Goal: Task Accomplishment & Management: Complete application form

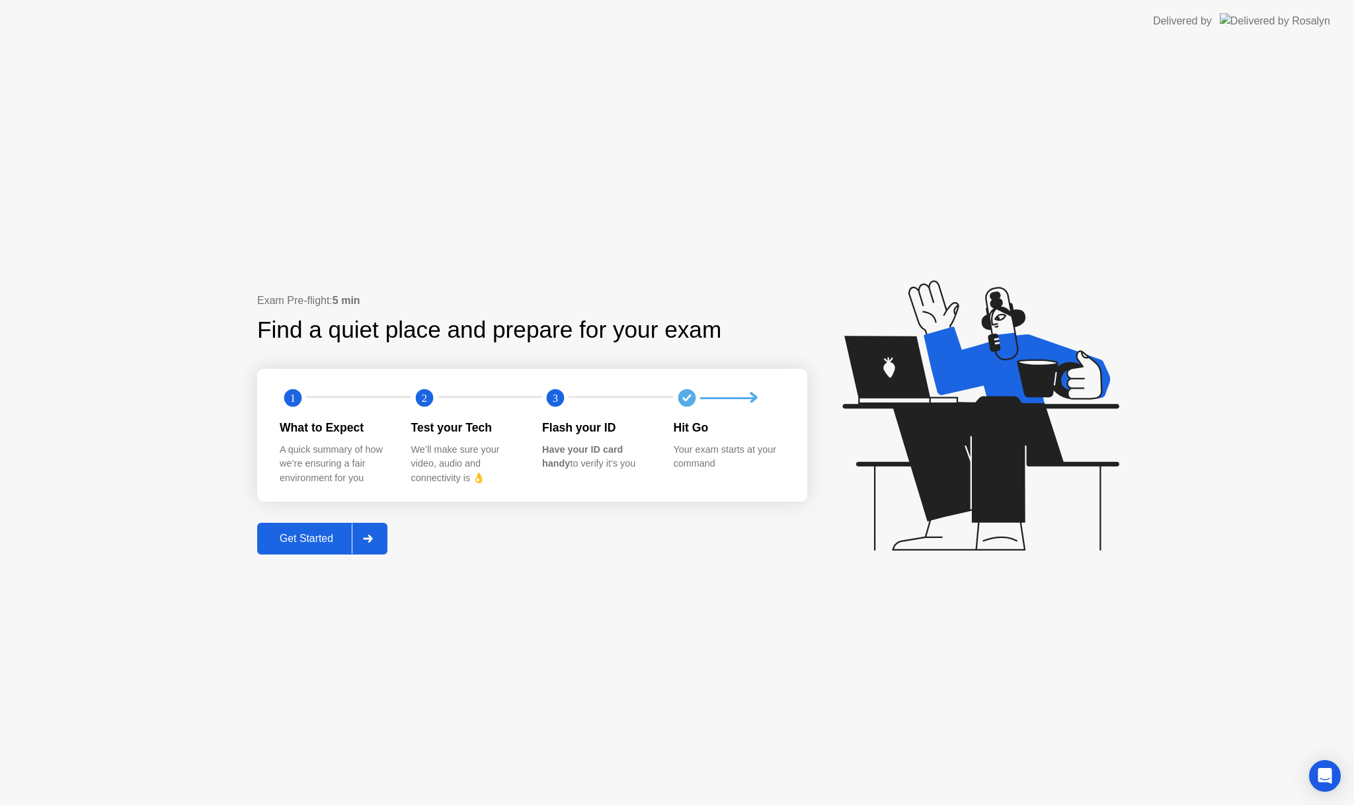
click at [317, 537] on div "Get Started" at bounding box center [306, 539] width 91 height 12
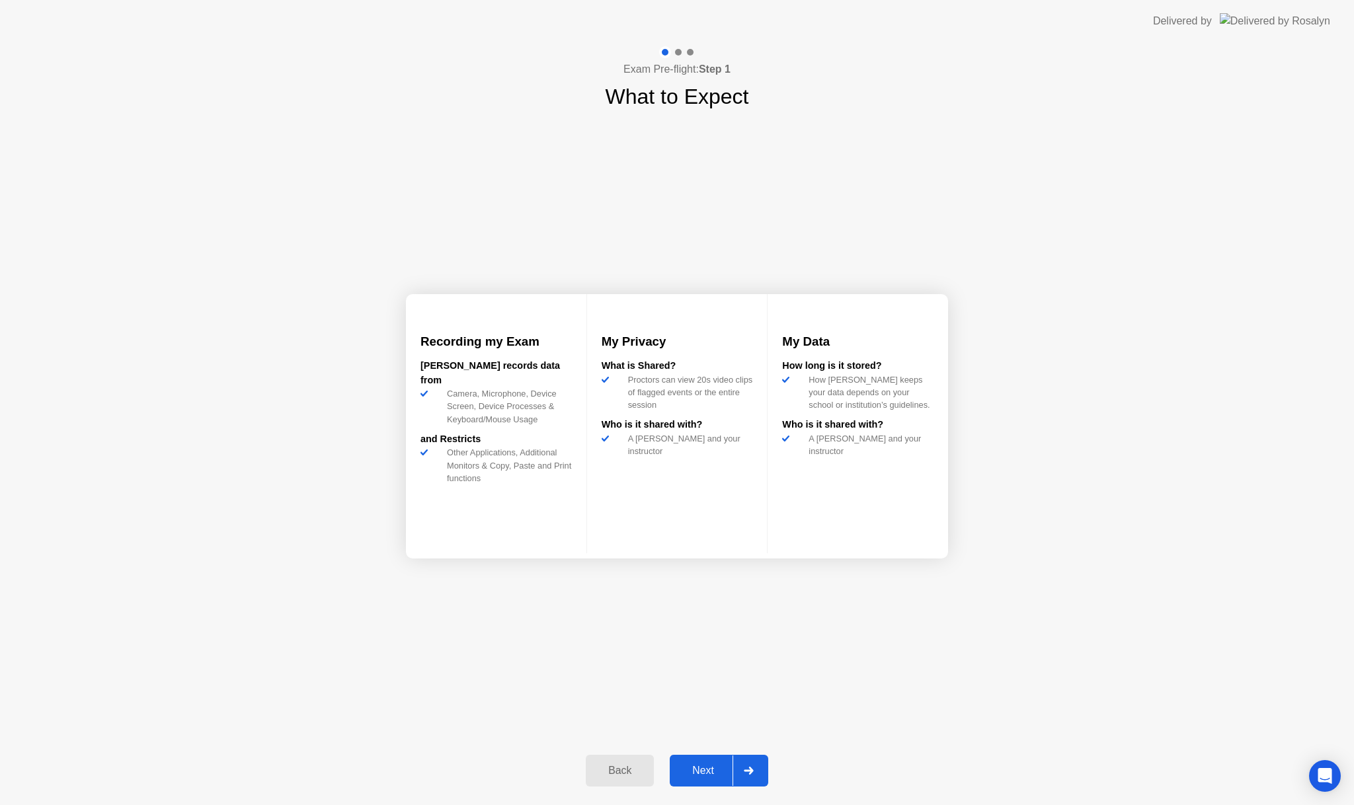
click at [709, 761] on button "Next" at bounding box center [719, 771] width 99 height 32
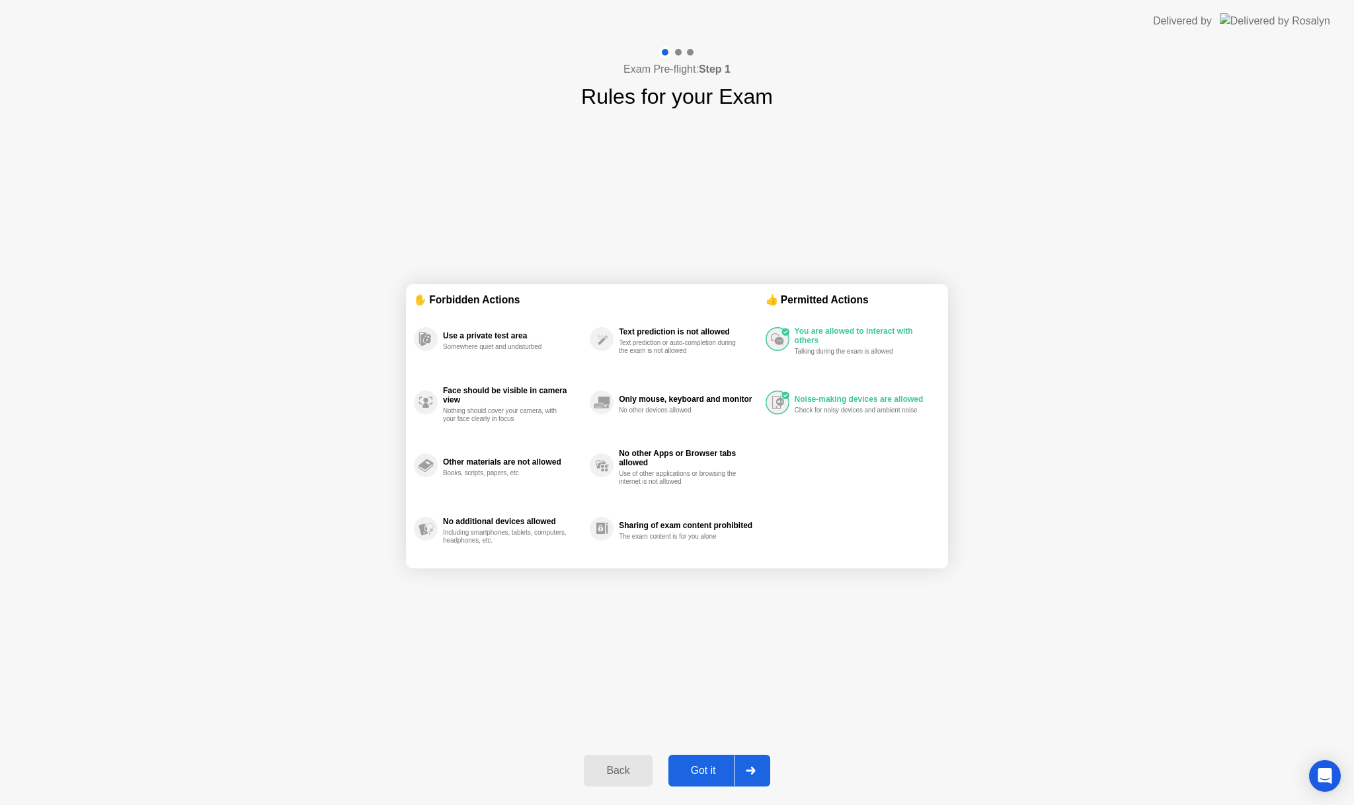
click at [709, 761] on button "Got it" at bounding box center [719, 771] width 102 height 32
select select "**********"
select select "*******"
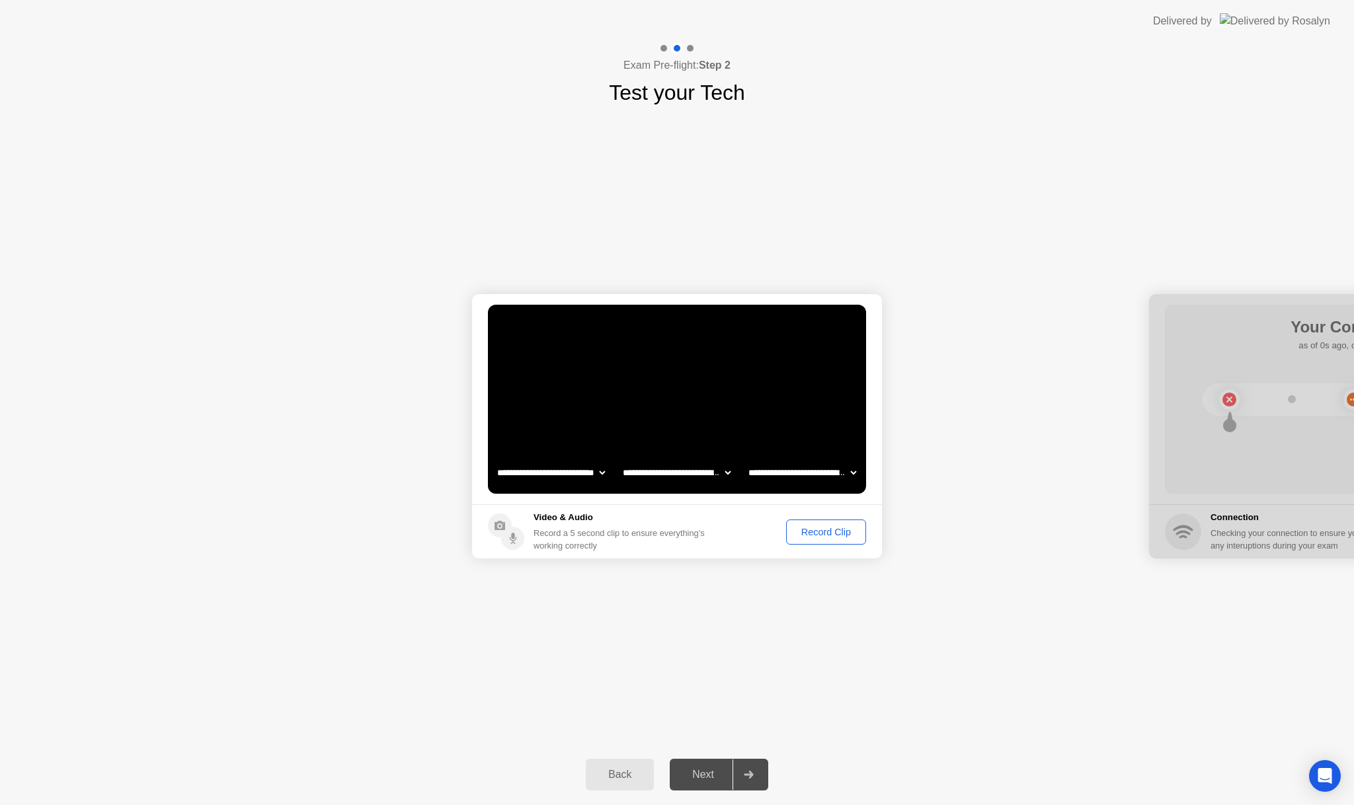
click at [707, 775] on div "Next" at bounding box center [703, 775] width 59 height 12
click at [820, 534] on div "Record Clip" at bounding box center [826, 532] width 71 height 11
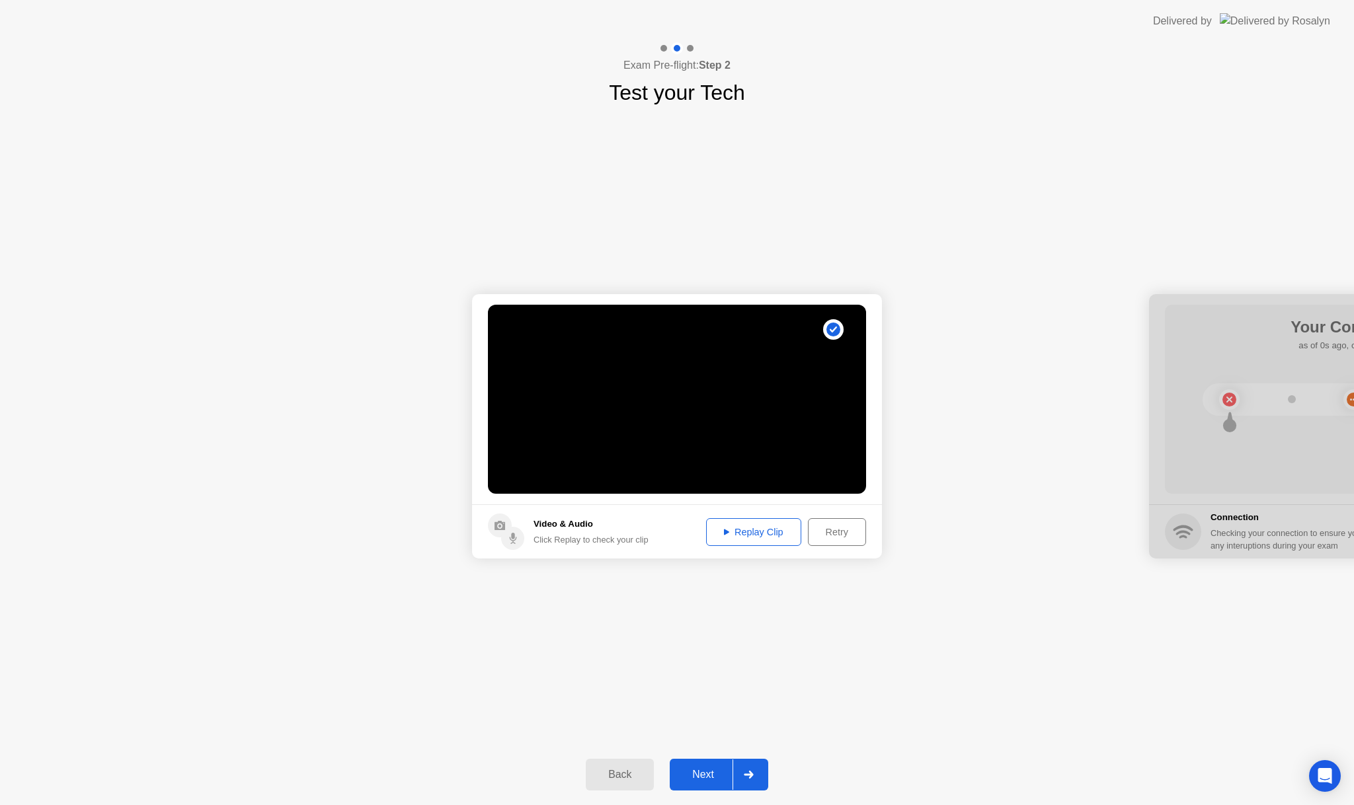
click at [702, 772] on div "Next" at bounding box center [703, 775] width 59 height 12
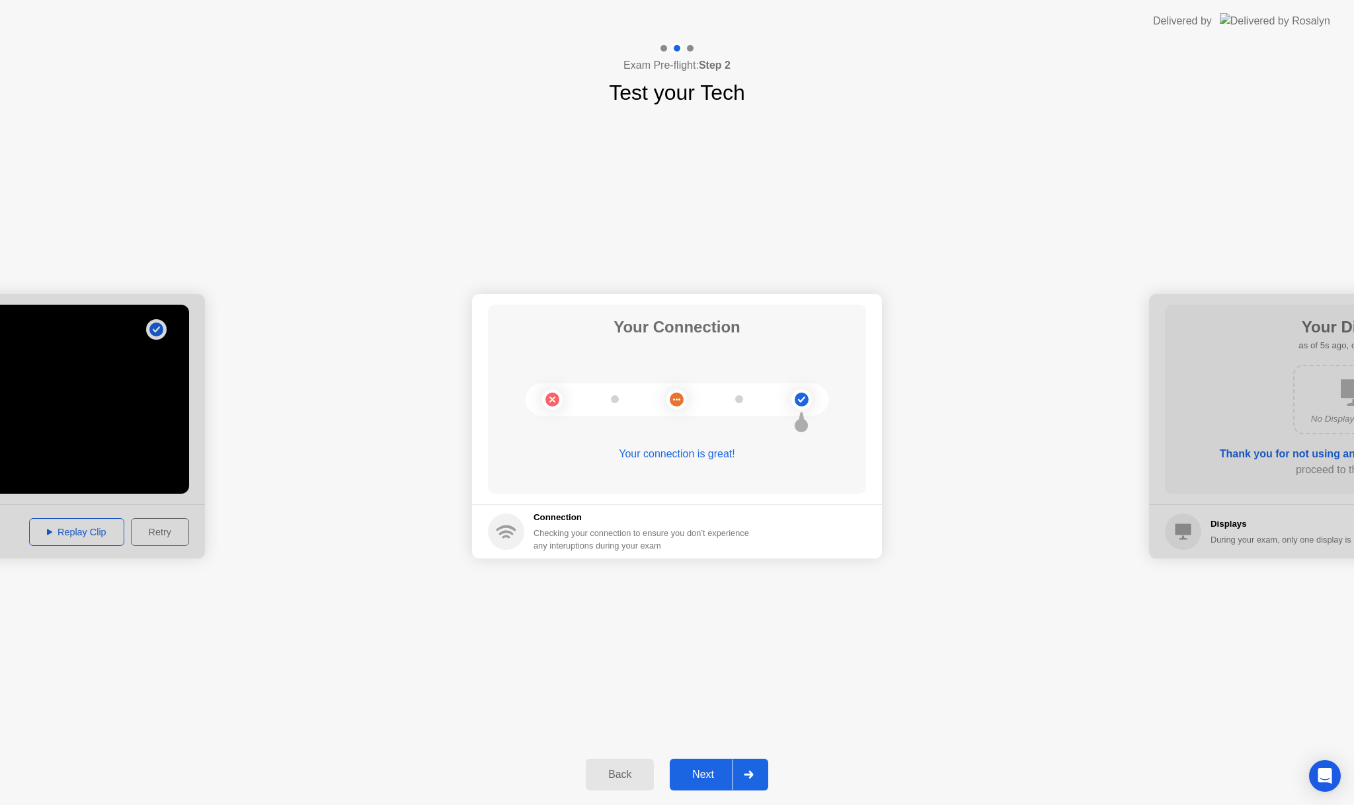
click at [700, 772] on div "Next" at bounding box center [703, 775] width 59 height 12
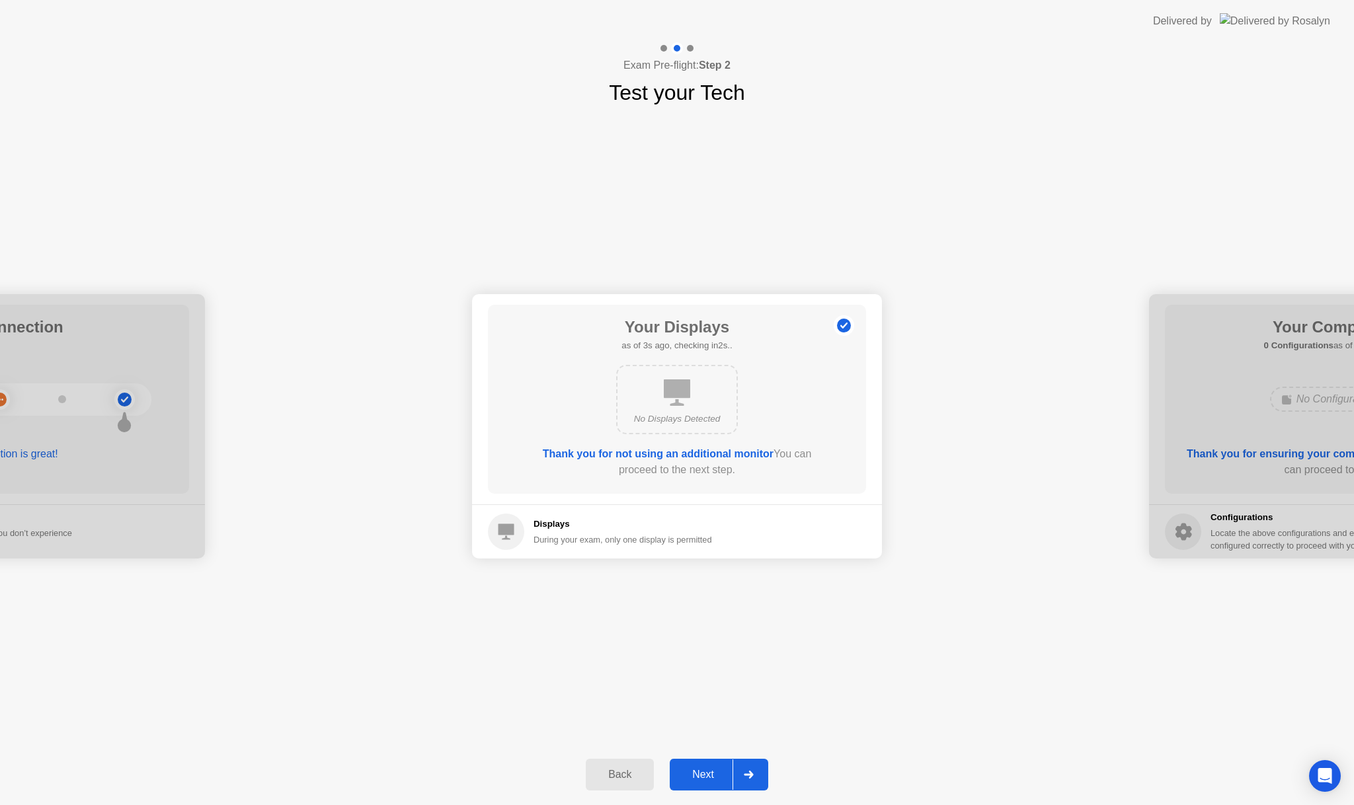
click at [700, 772] on div "Next" at bounding box center [703, 775] width 59 height 12
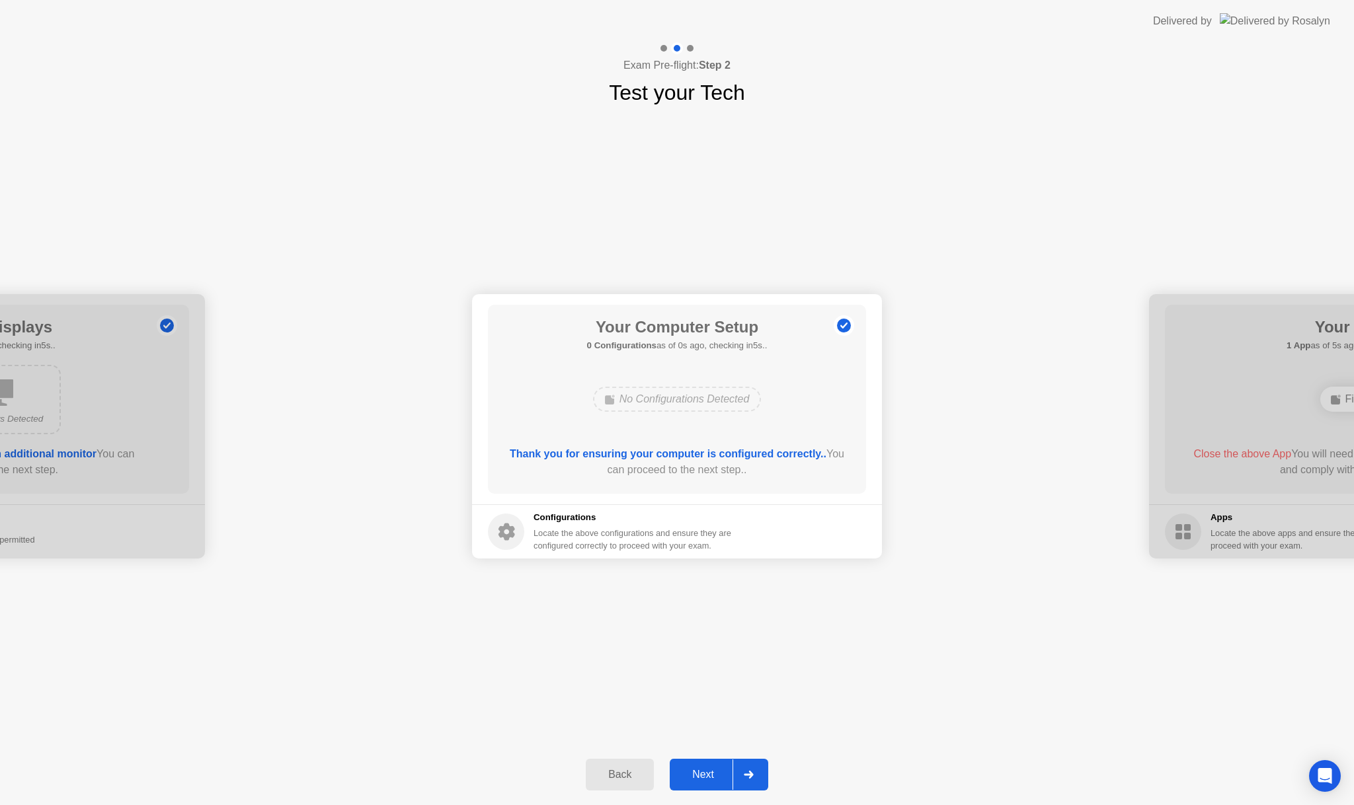
click at [700, 772] on div "Next" at bounding box center [703, 775] width 59 height 12
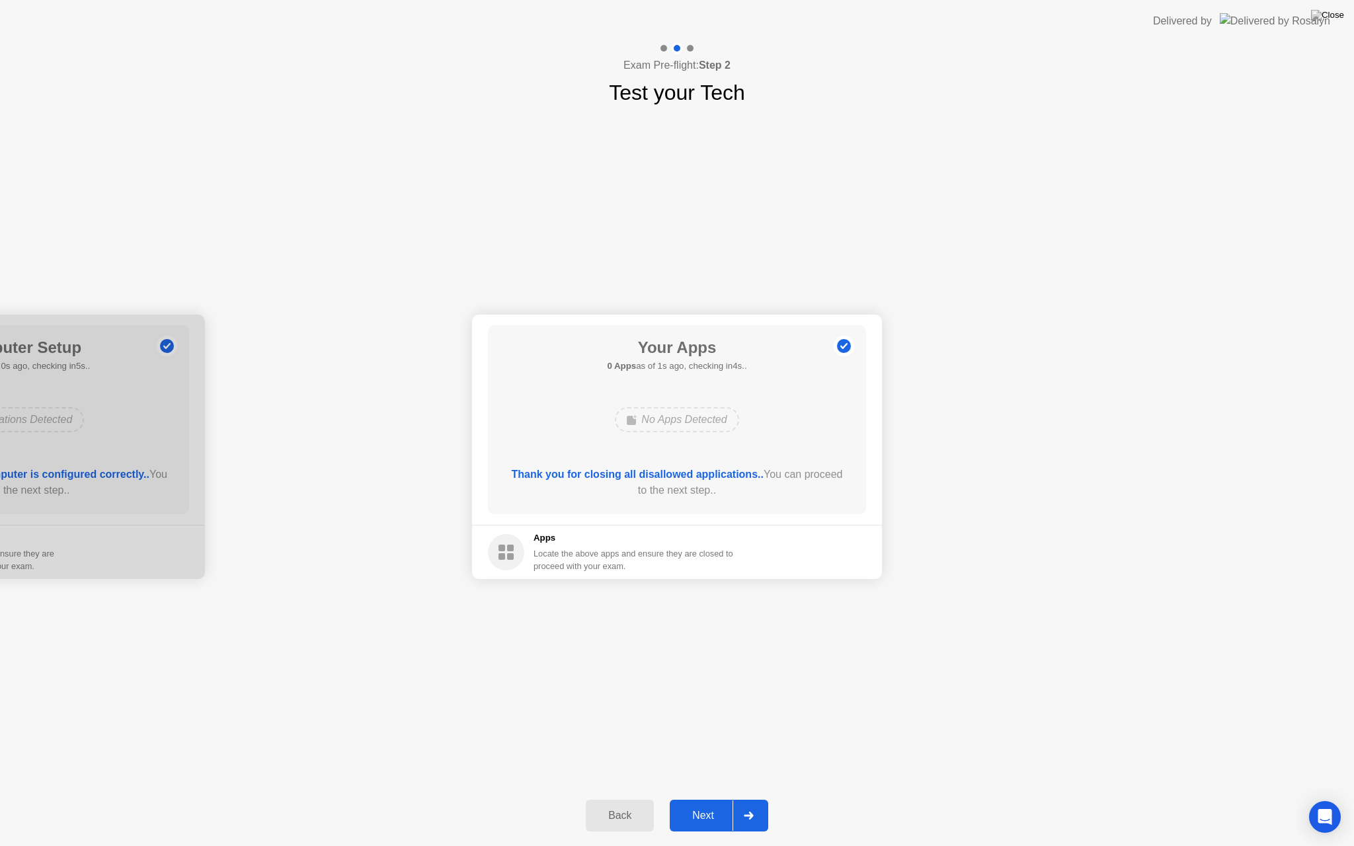
click at [703, 805] on div "Next" at bounding box center [703, 816] width 59 height 12
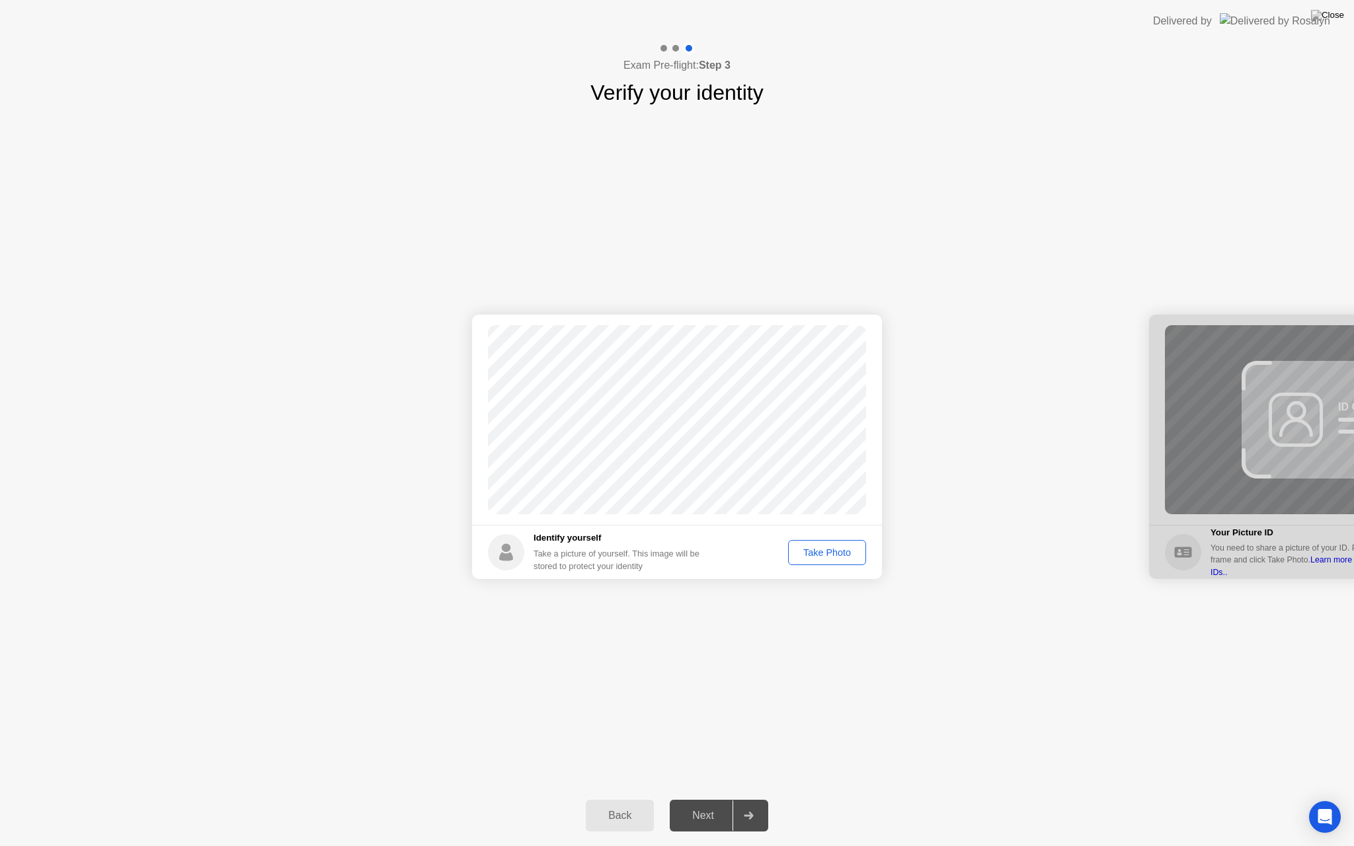
click at [823, 558] on div "Take Photo" at bounding box center [827, 552] width 69 height 11
click at [696, 805] on div "Next" at bounding box center [703, 816] width 59 height 12
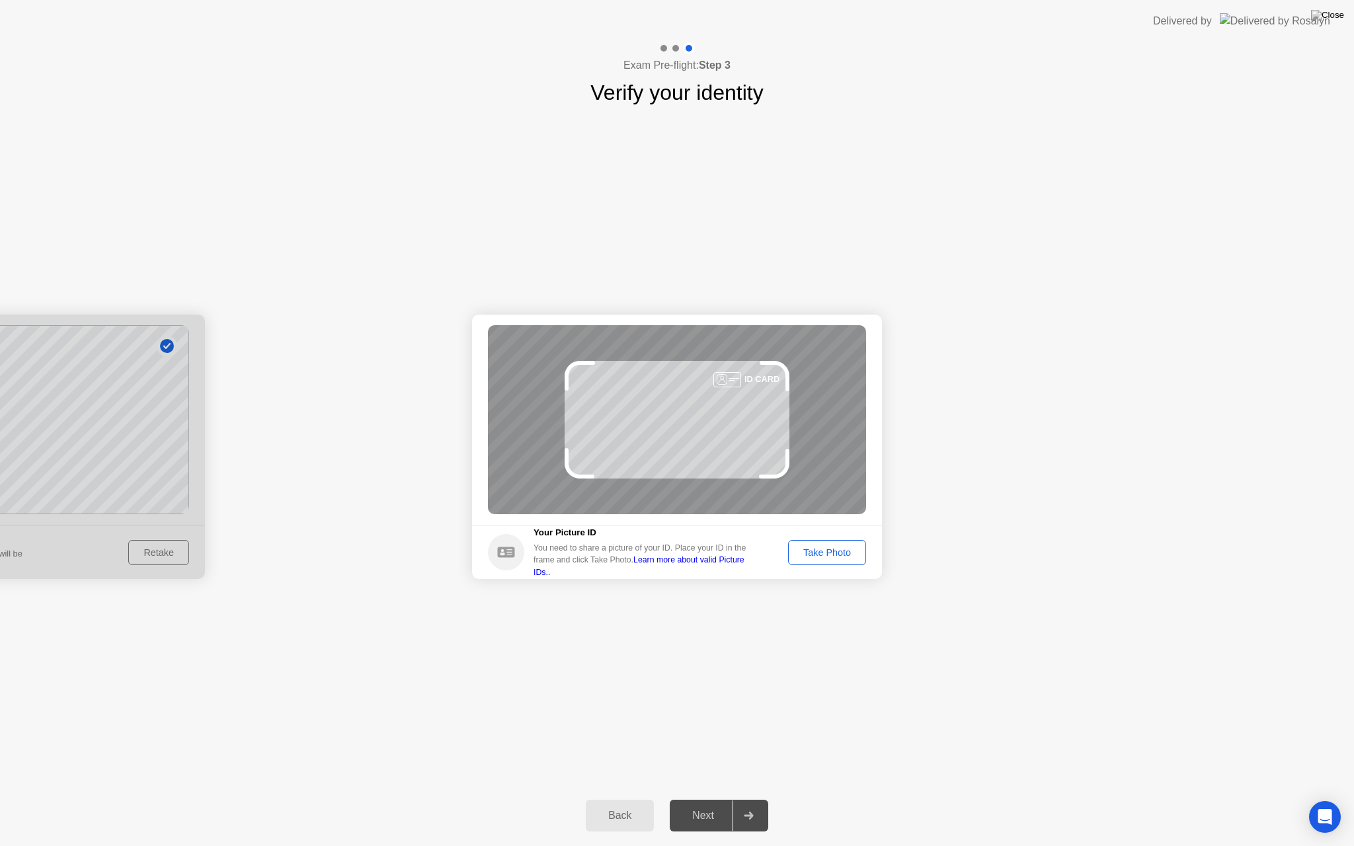
click at [854, 549] on div "Take Photo" at bounding box center [827, 552] width 69 height 11
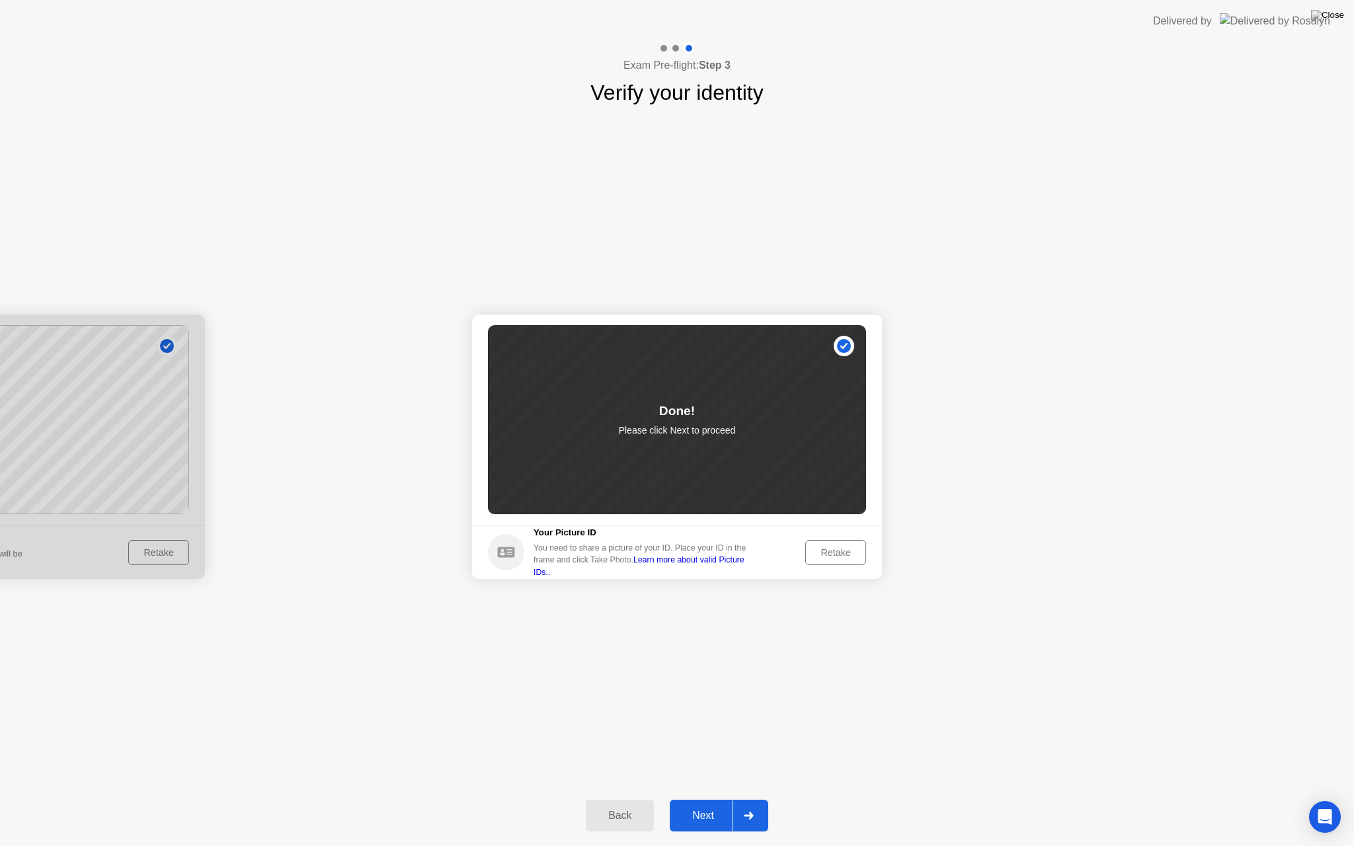
click at [711, 805] on div "Next" at bounding box center [703, 816] width 59 height 12
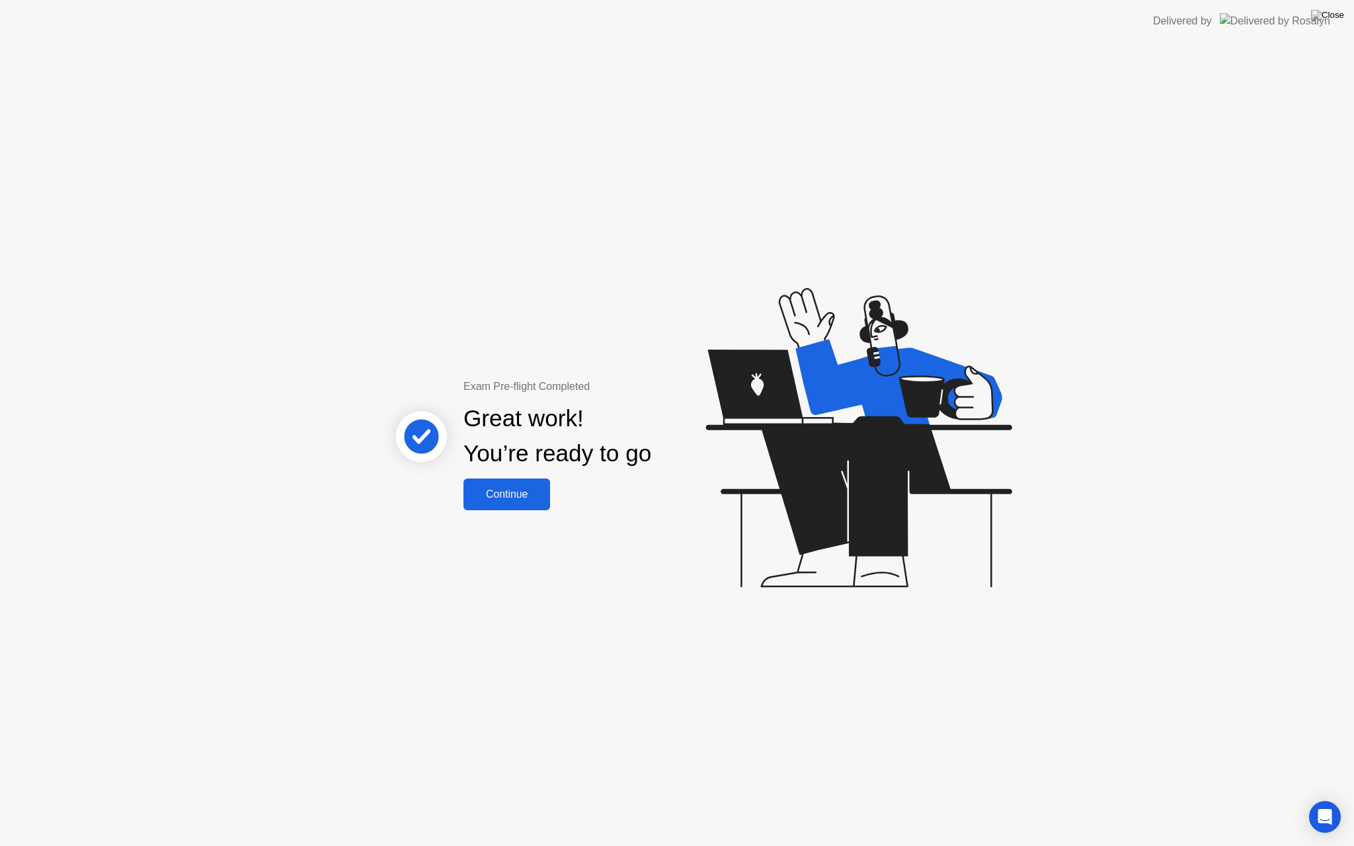
click at [518, 499] on div "Continue" at bounding box center [506, 495] width 79 height 12
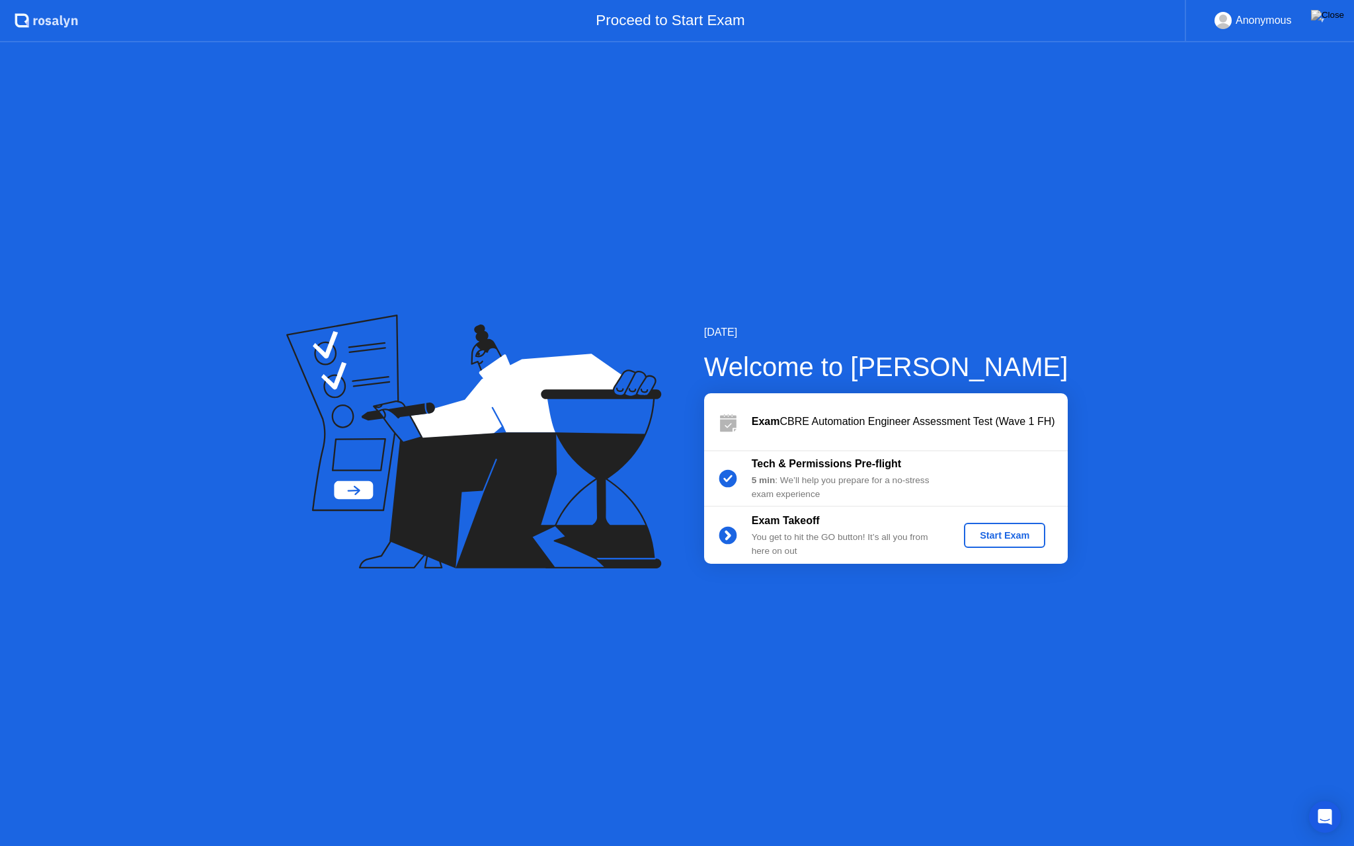
click at [990, 535] on div "Start Exam" at bounding box center [1004, 535] width 71 height 11
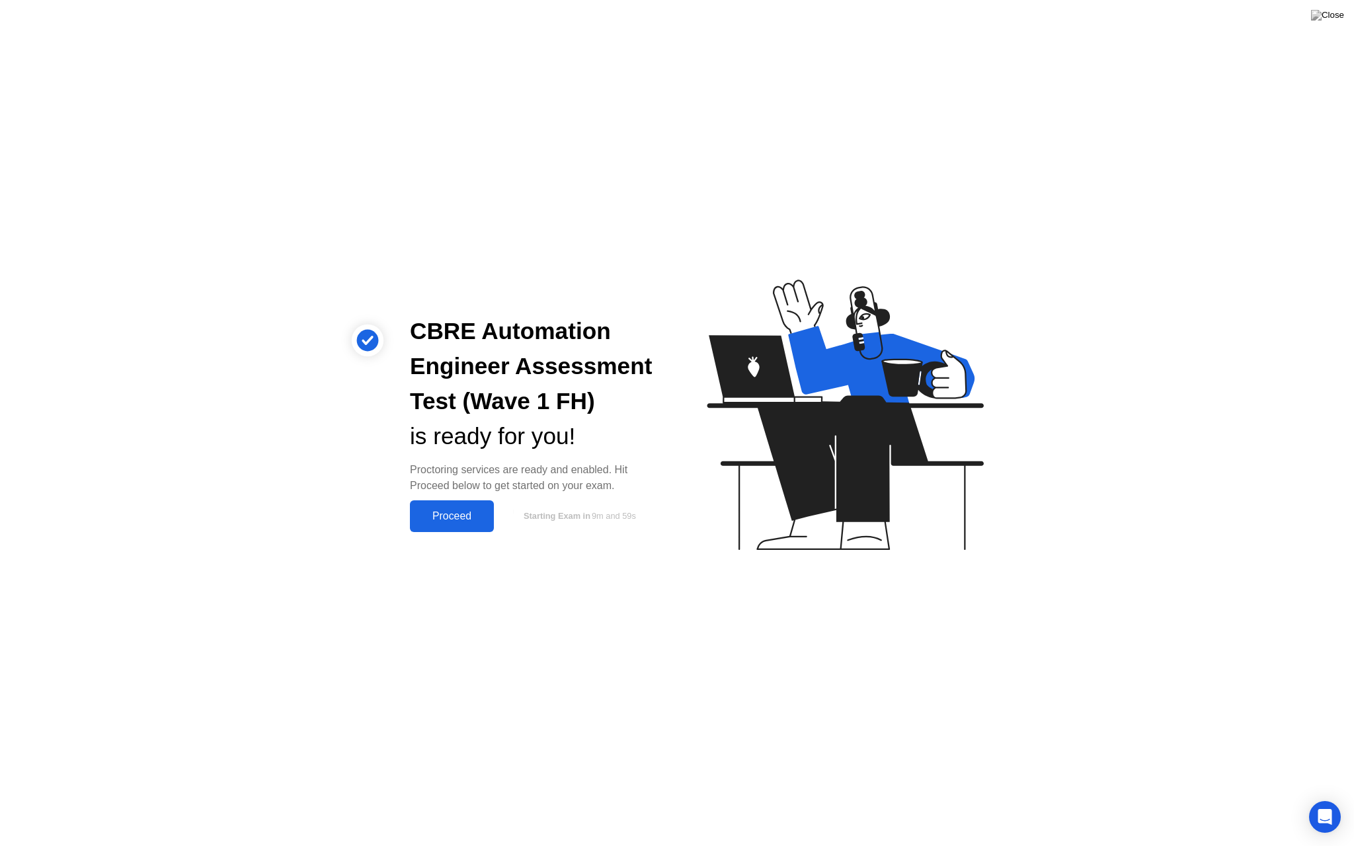
click at [426, 510] on div "Proceed" at bounding box center [452, 516] width 76 height 12
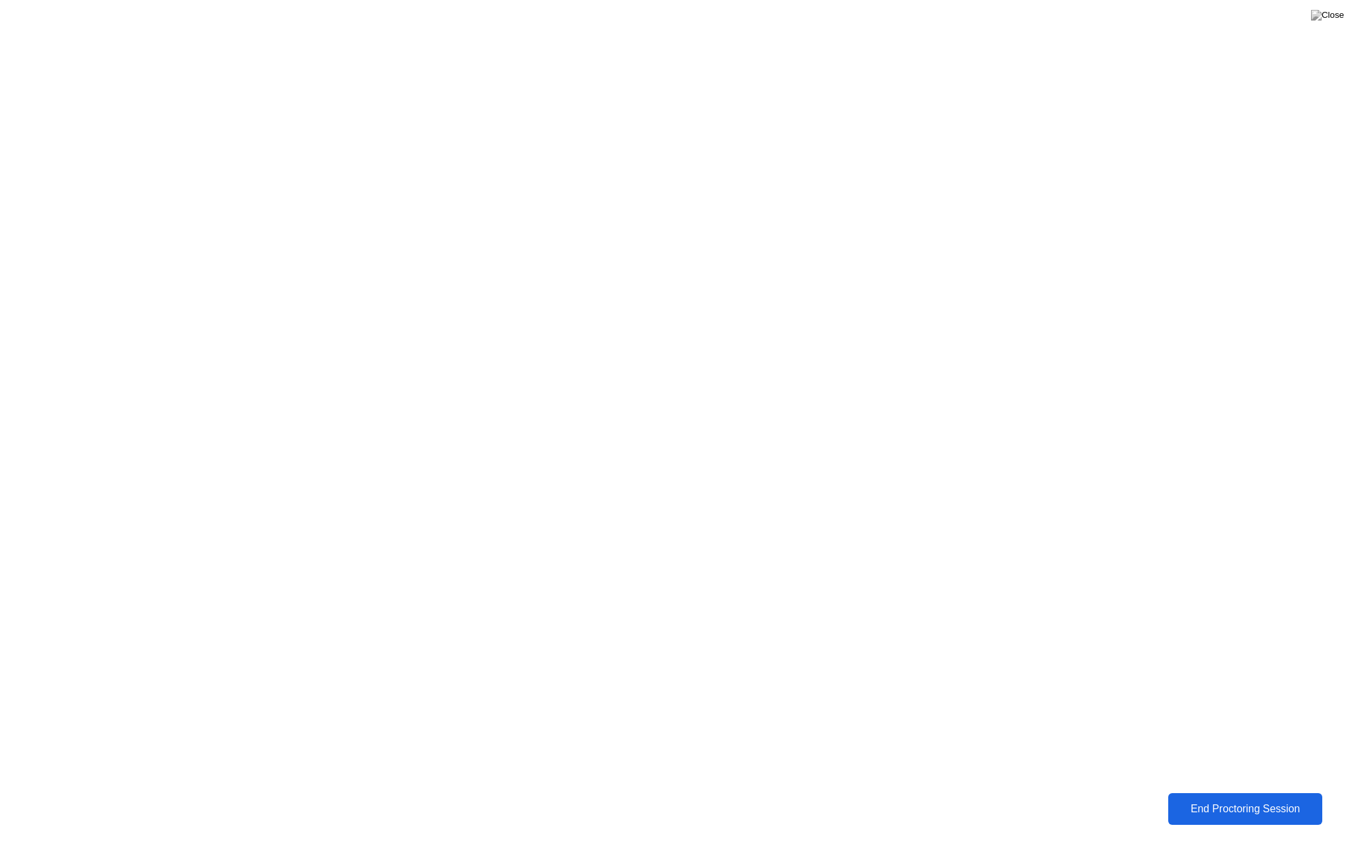
click at [1250, 799] on button "End Proctoring Session" at bounding box center [1245, 810] width 163 height 34
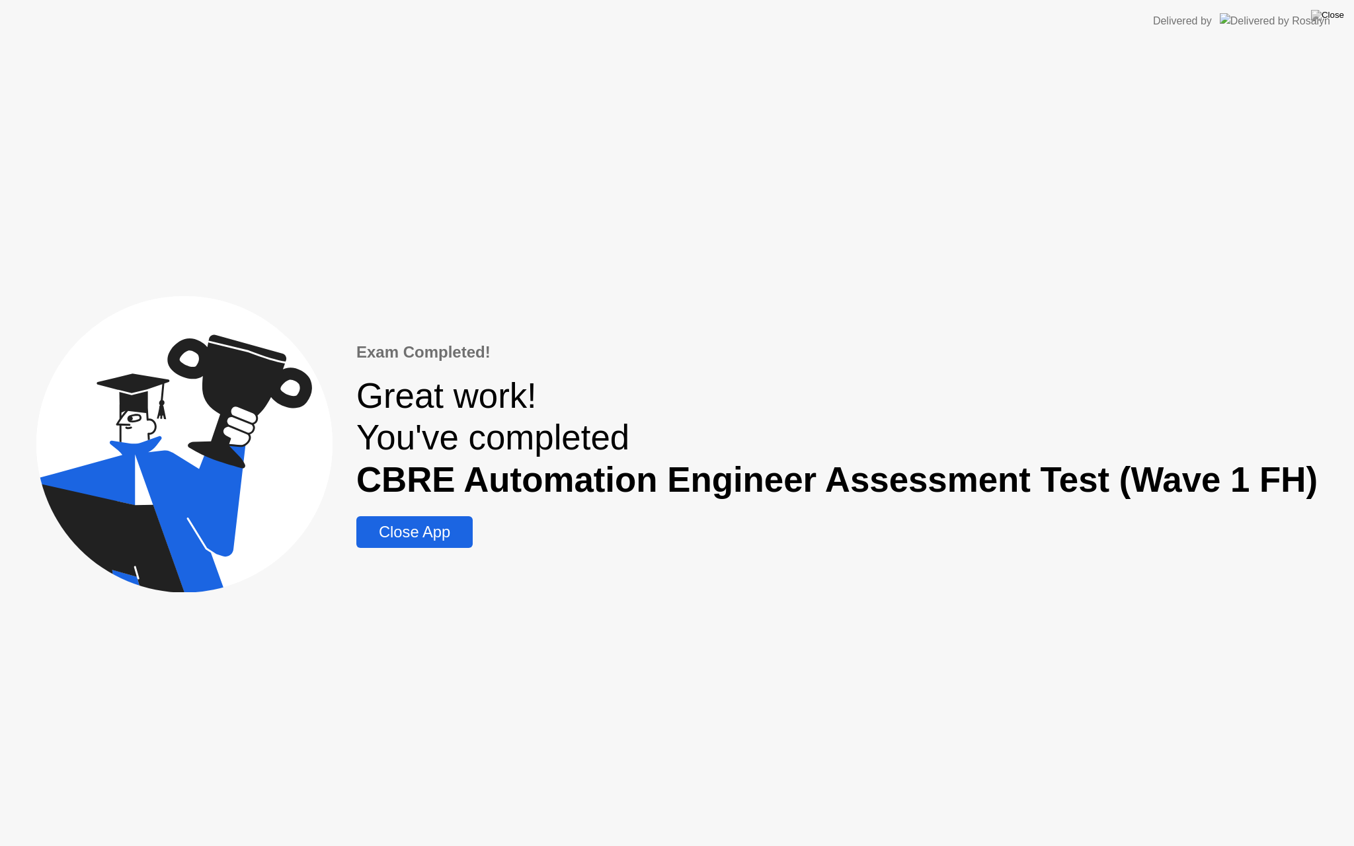
click at [463, 526] on div "Close App" at bounding box center [414, 532] width 108 height 19
